Goal: Navigation & Orientation: Find specific page/section

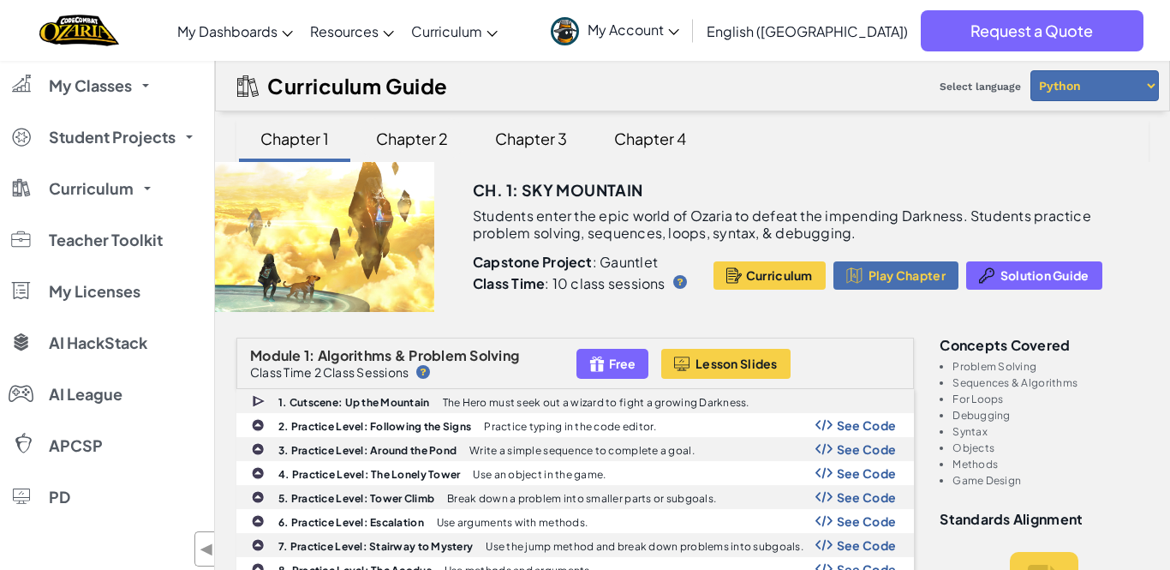
click at [399, 130] on div "Chapter 2" at bounding box center [412, 138] width 106 height 40
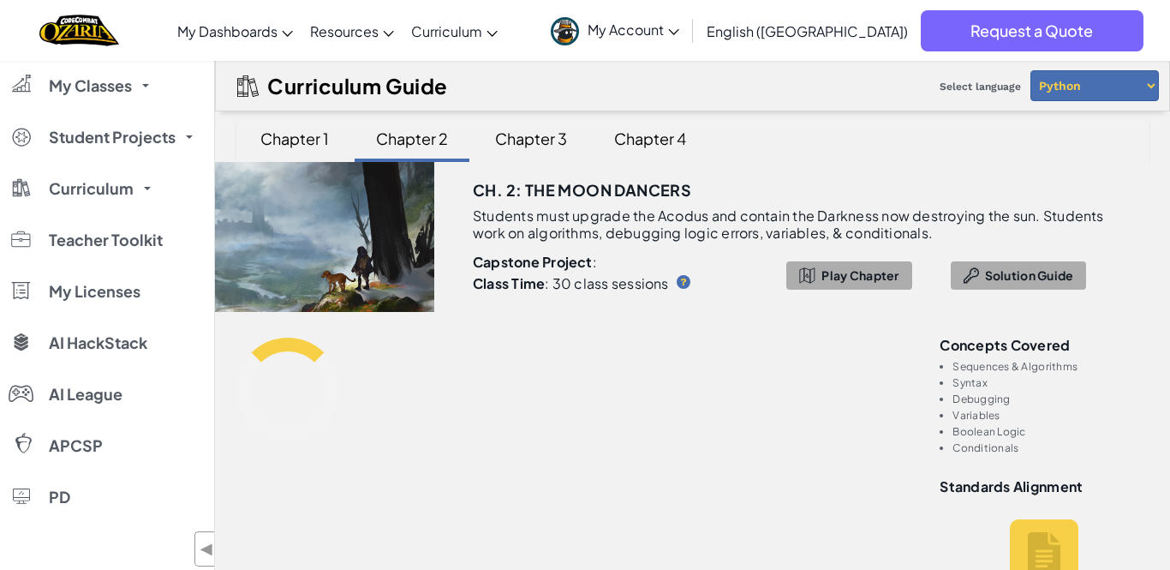
click at [515, 130] on div "Chapter 3" at bounding box center [531, 138] width 106 height 40
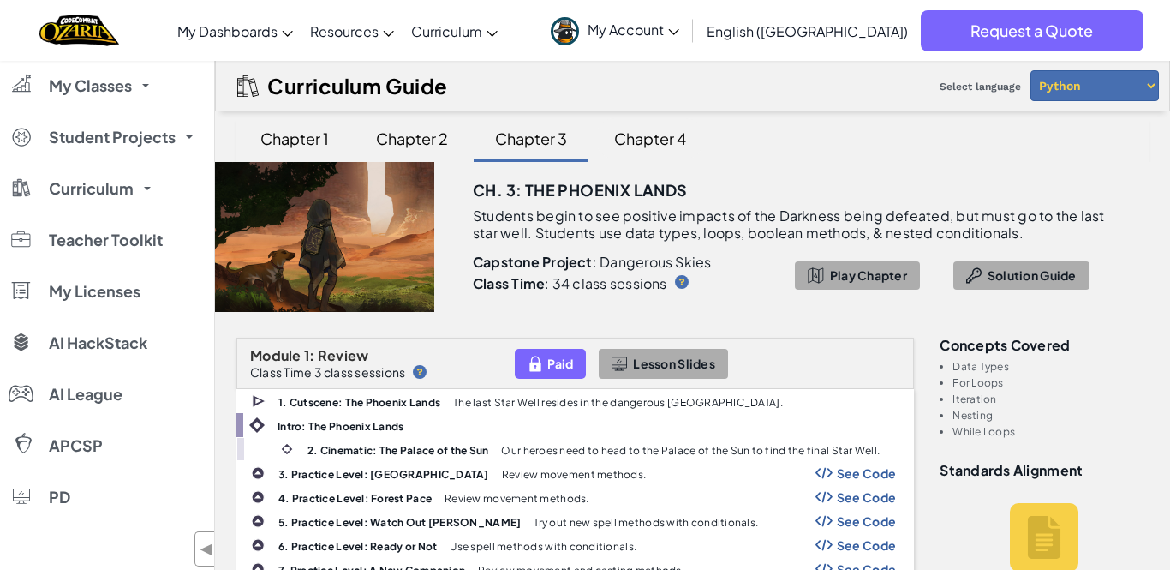
click at [694, 136] on div "Chapter 4" at bounding box center [650, 138] width 106 height 40
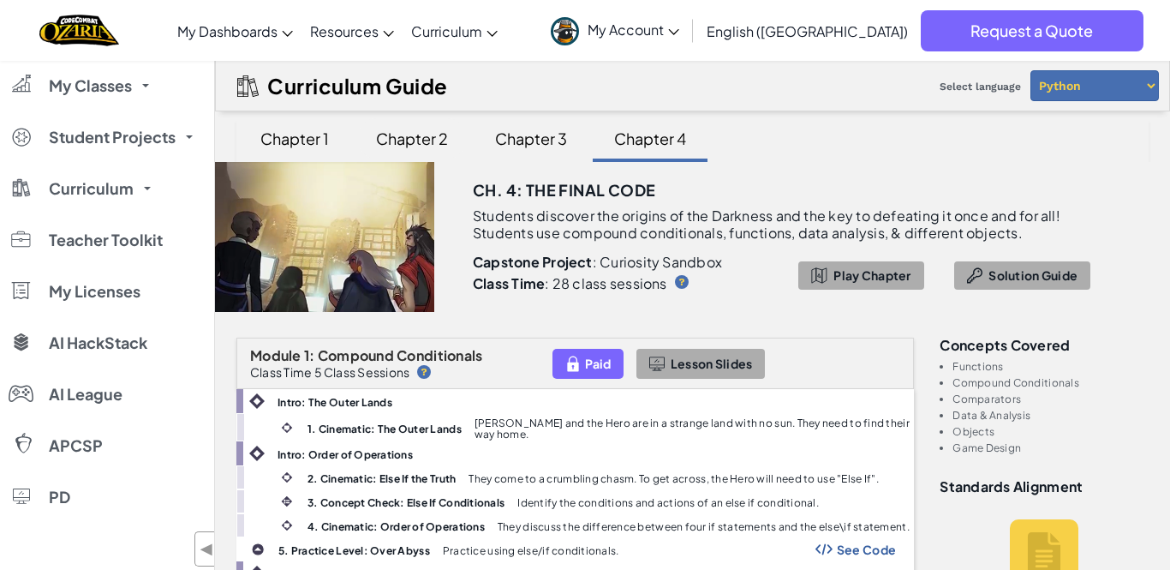
click at [438, 126] on div "Chapter 2" at bounding box center [412, 138] width 106 height 40
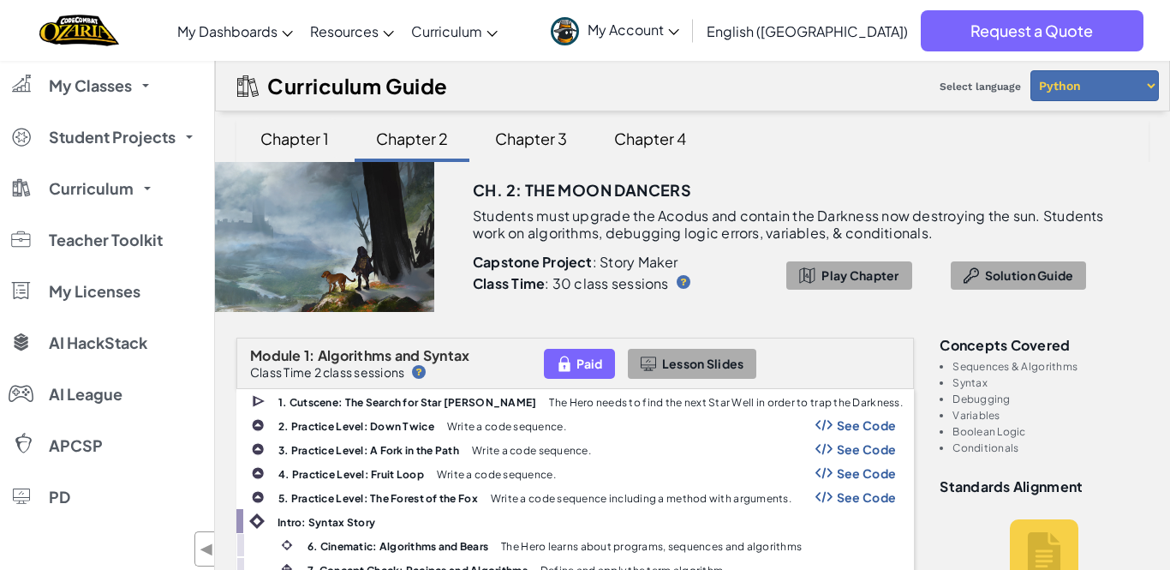
click at [327, 151] on div "Chapter 1" at bounding box center [294, 138] width 103 height 40
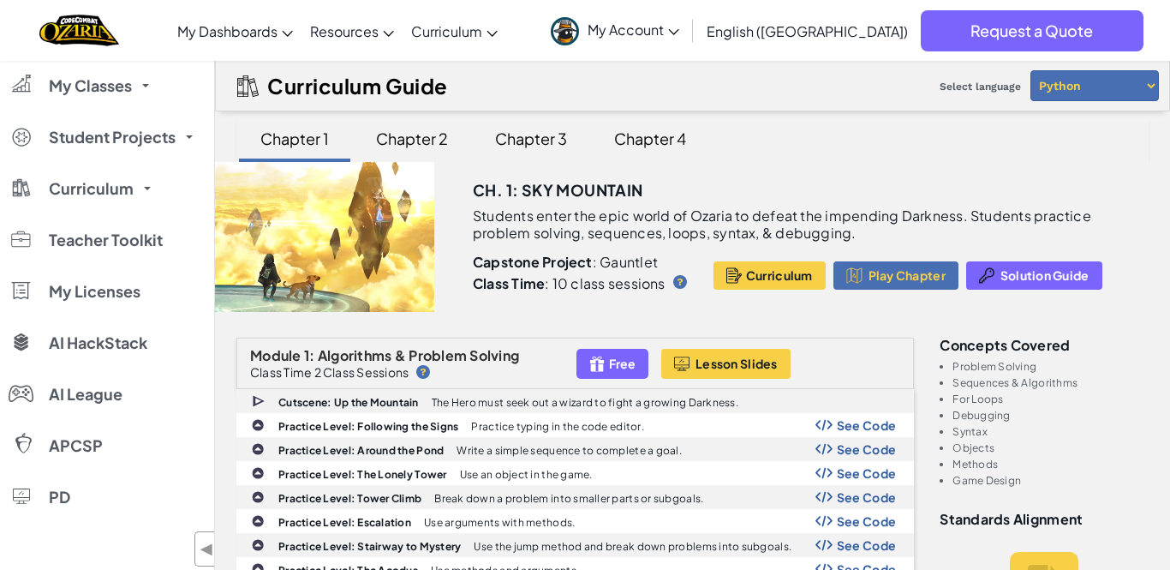
click at [679, 29] on span "My Account" at bounding box center [634, 30] width 92 height 18
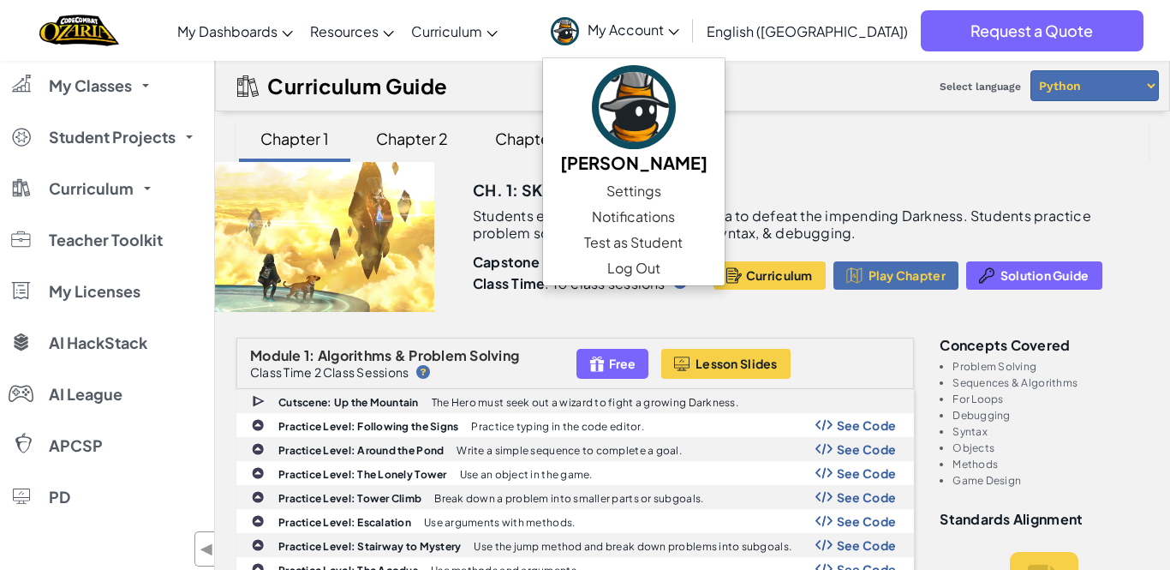
click at [679, 29] on span "My Account" at bounding box center [634, 30] width 92 height 18
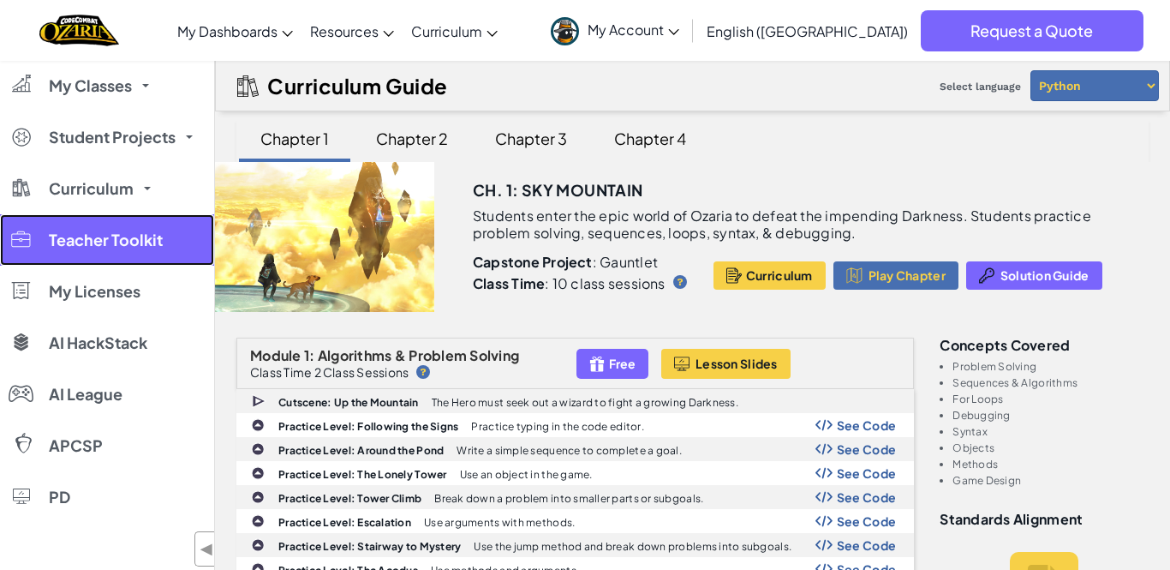
click at [39, 242] on link "Teacher Toolkit" at bounding box center [107, 239] width 214 height 51
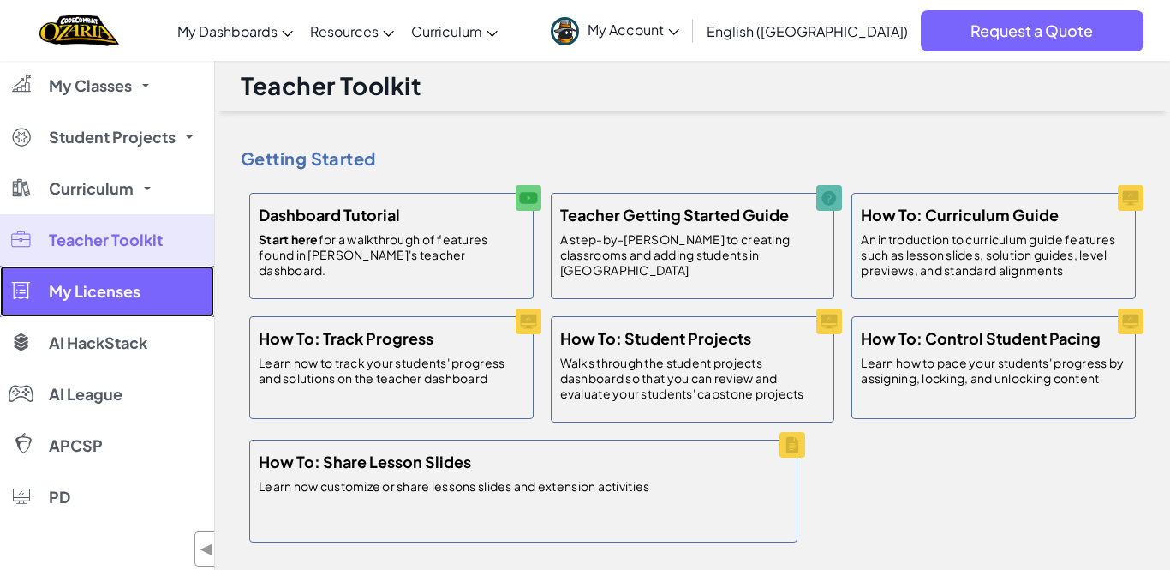
click at [56, 302] on link "My Licenses" at bounding box center [107, 291] width 214 height 51
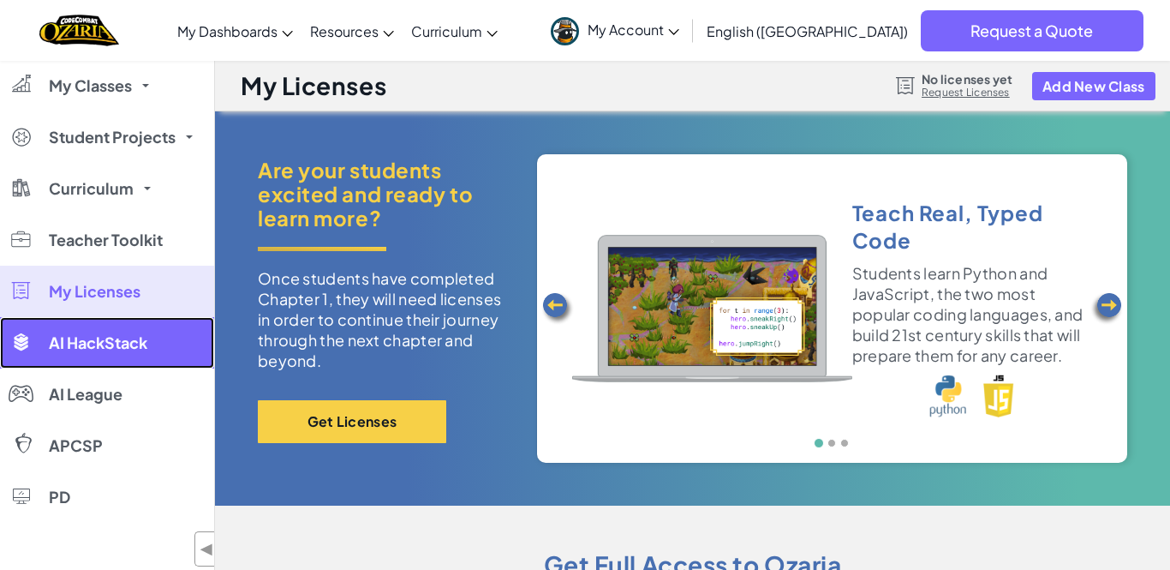
click at [78, 338] on span "AI HackStack" at bounding box center [98, 342] width 99 height 15
click at [110, 324] on link "AI HackStack" at bounding box center [107, 342] width 214 height 51
